Goal: Information Seeking & Learning: Learn about a topic

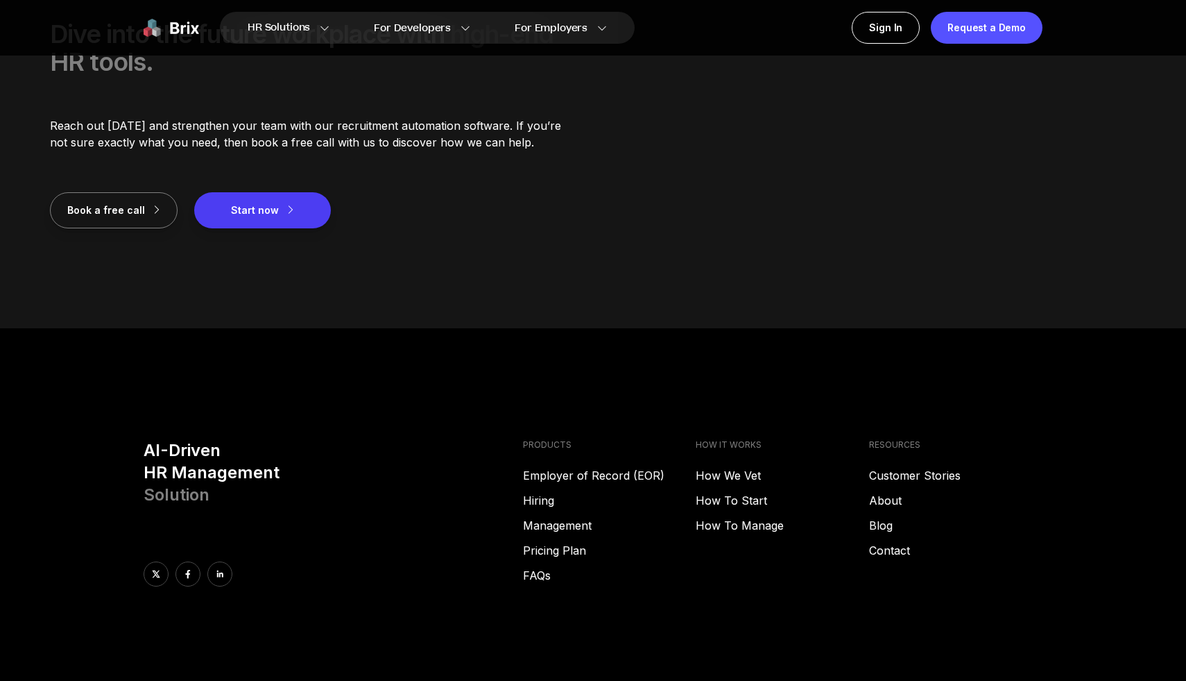
scroll to position [1789, 0]
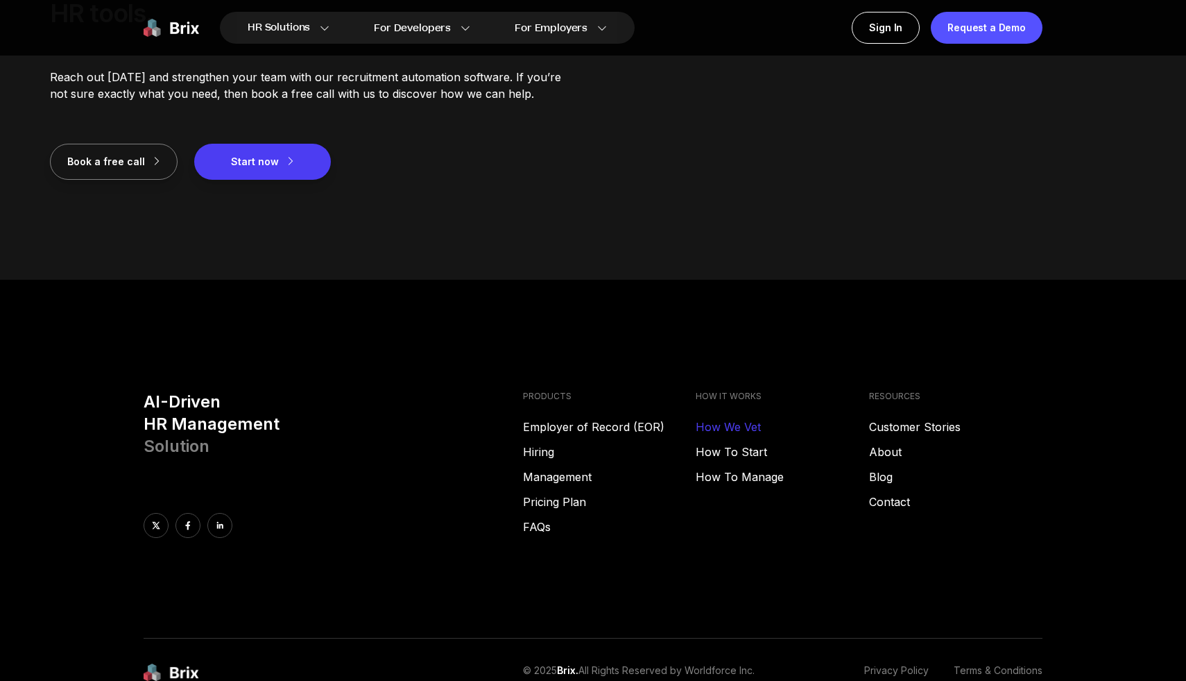
click at [749, 424] on link "How We Vet" at bounding box center [782, 426] width 173 height 17
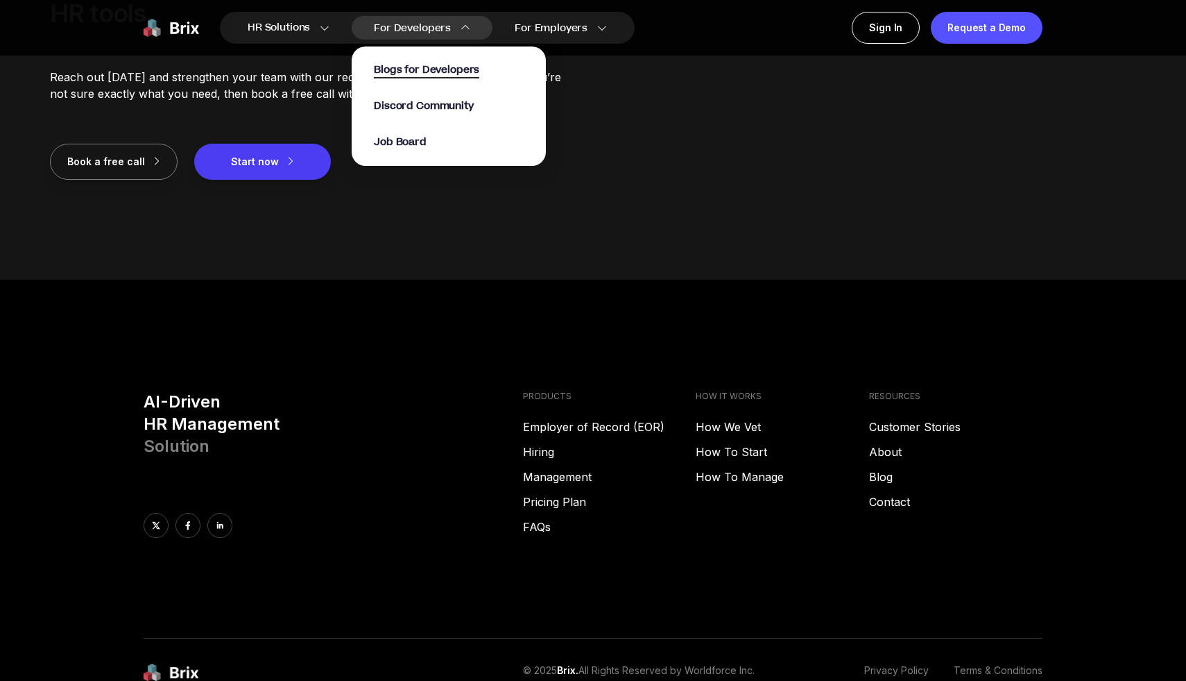
click at [448, 69] on span "Blogs for Developers" at bounding box center [426, 70] width 105 height 16
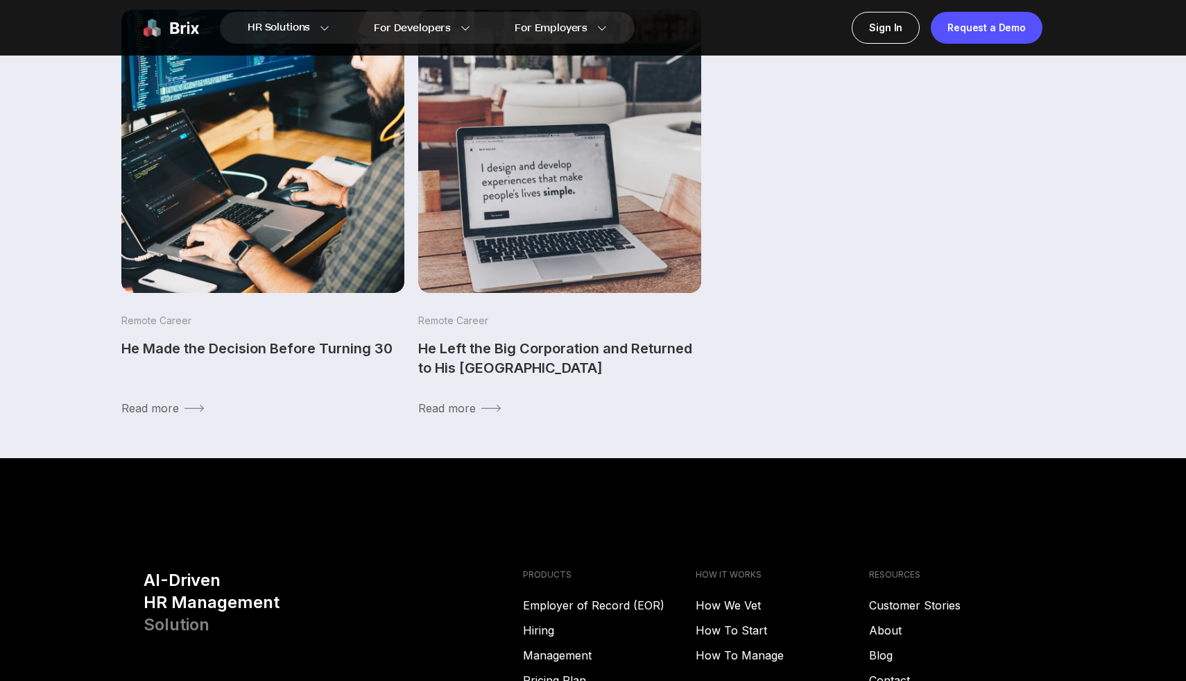
scroll to position [633, 0]
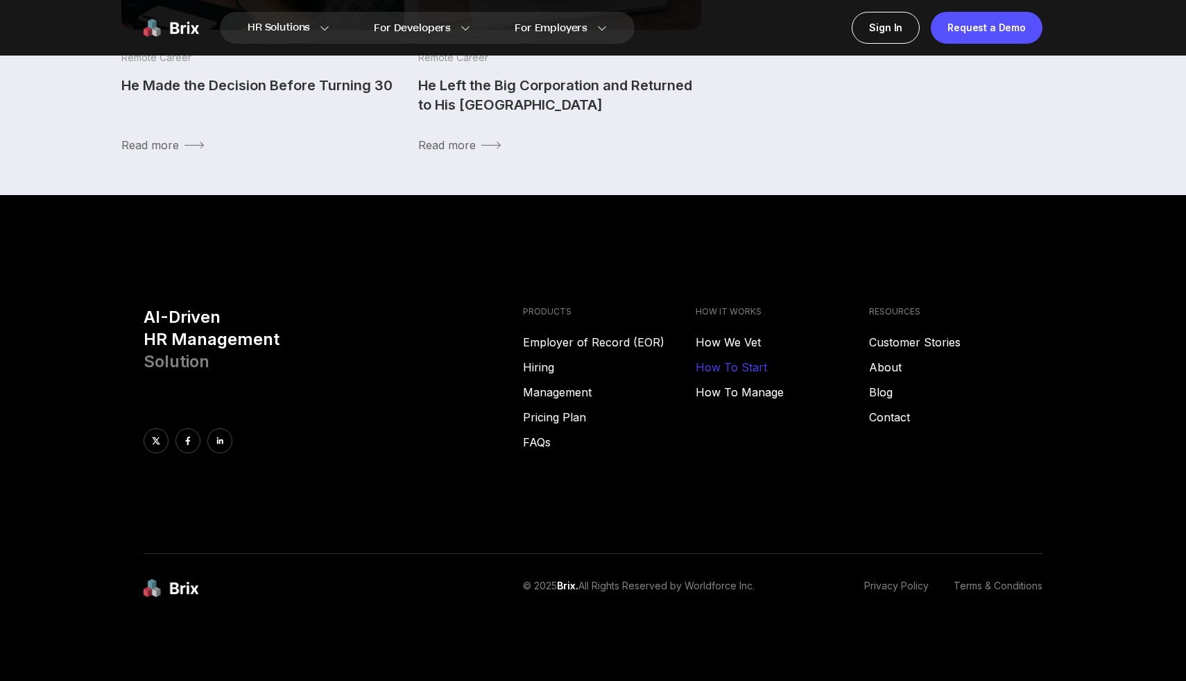
click at [735, 366] on link "How To Start" at bounding box center [782, 367] width 173 height 17
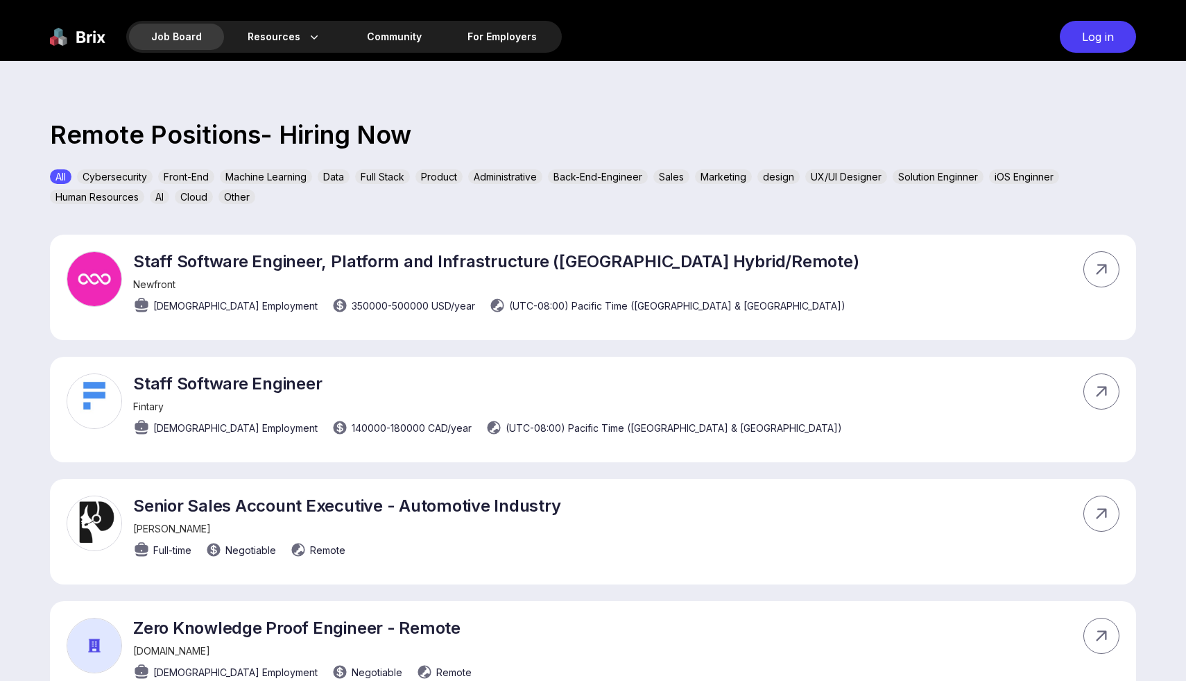
scroll to position [415, 0]
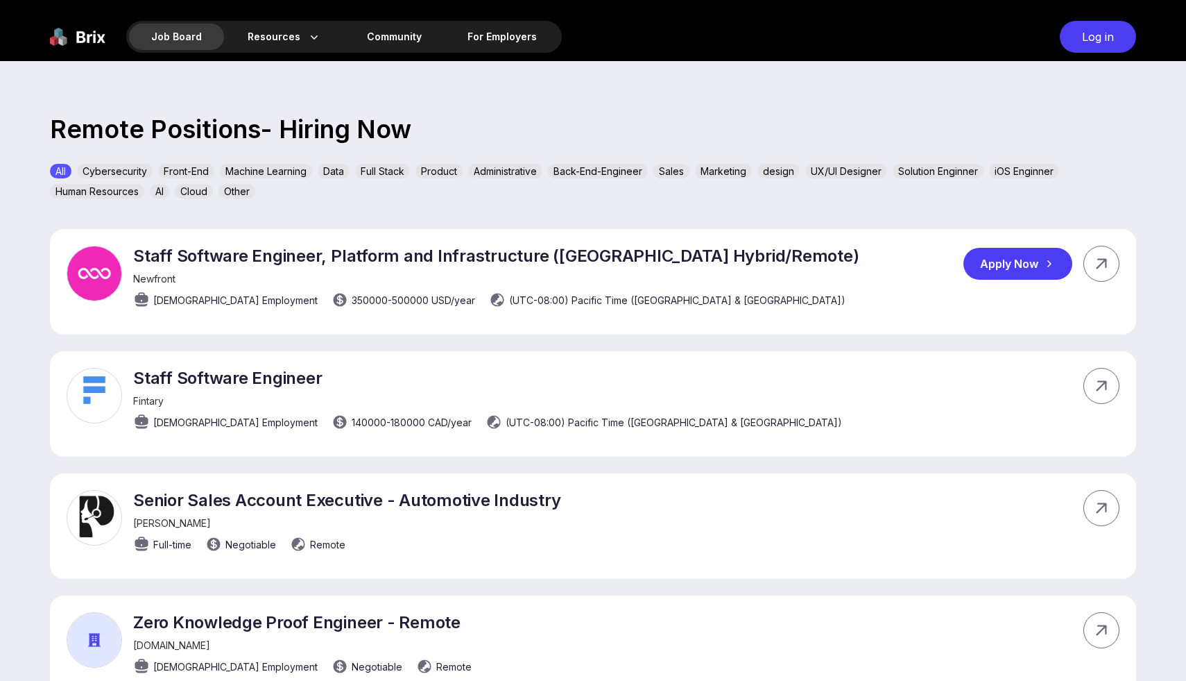
click at [463, 255] on p "Staff Software Engineer, Platform and Infrastructure (San Francisco Hybrid/Remo…" at bounding box center [496, 256] width 726 height 20
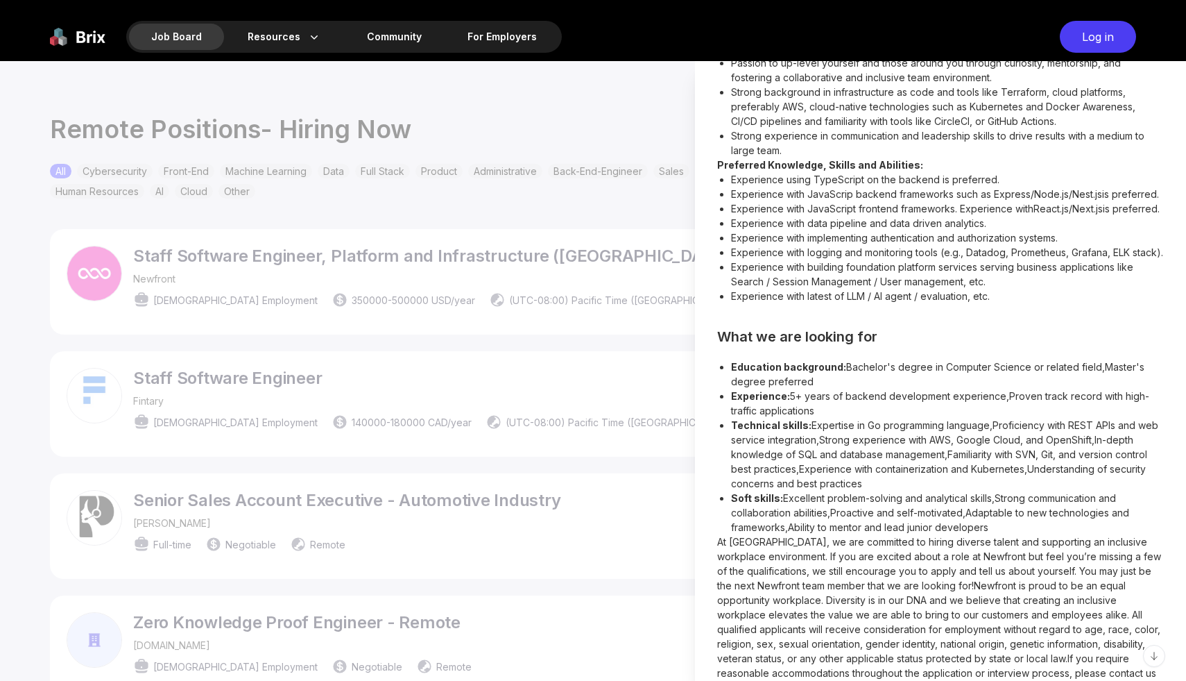
scroll to position [1026, 0]
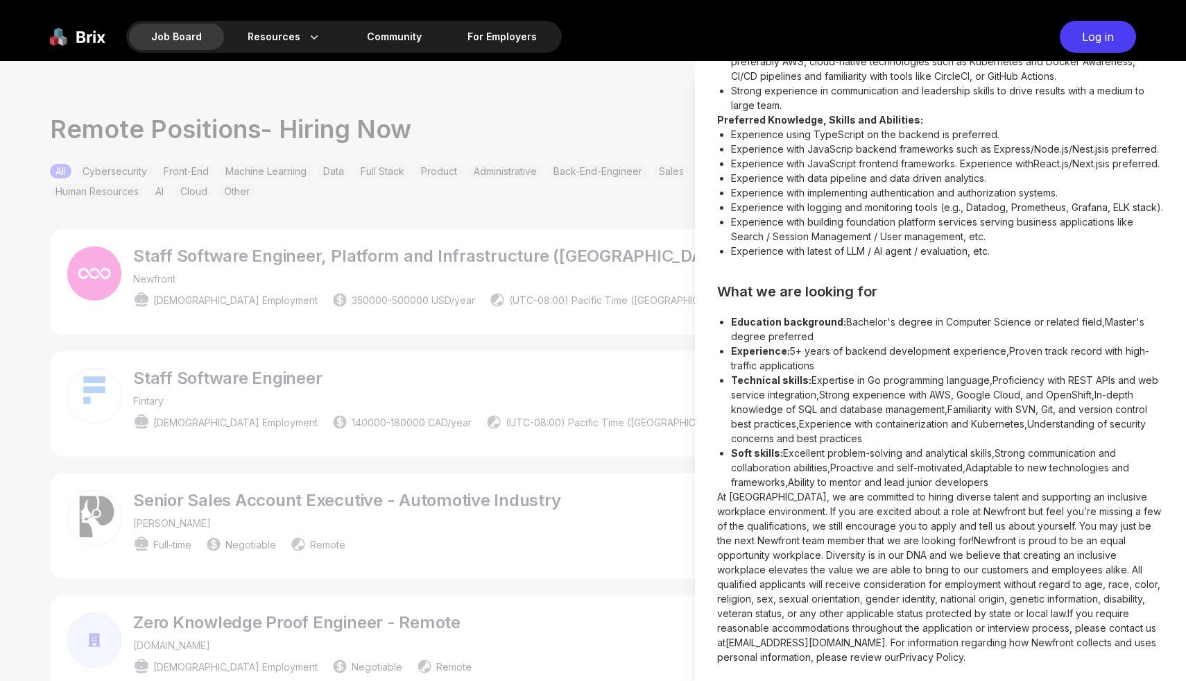
click at [641, 421] on div at bounding box center [593, 371] width 1186 height 620
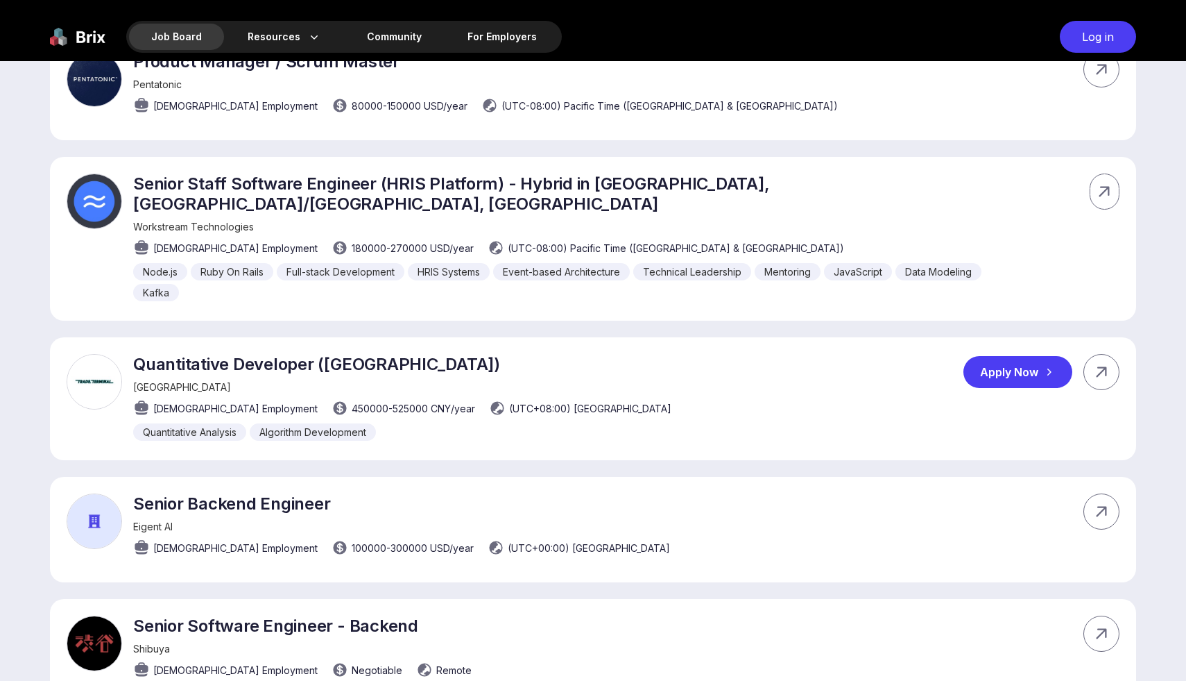
scroll to position [5277, 0]
